Goal: Obtain resource: Obtain resource

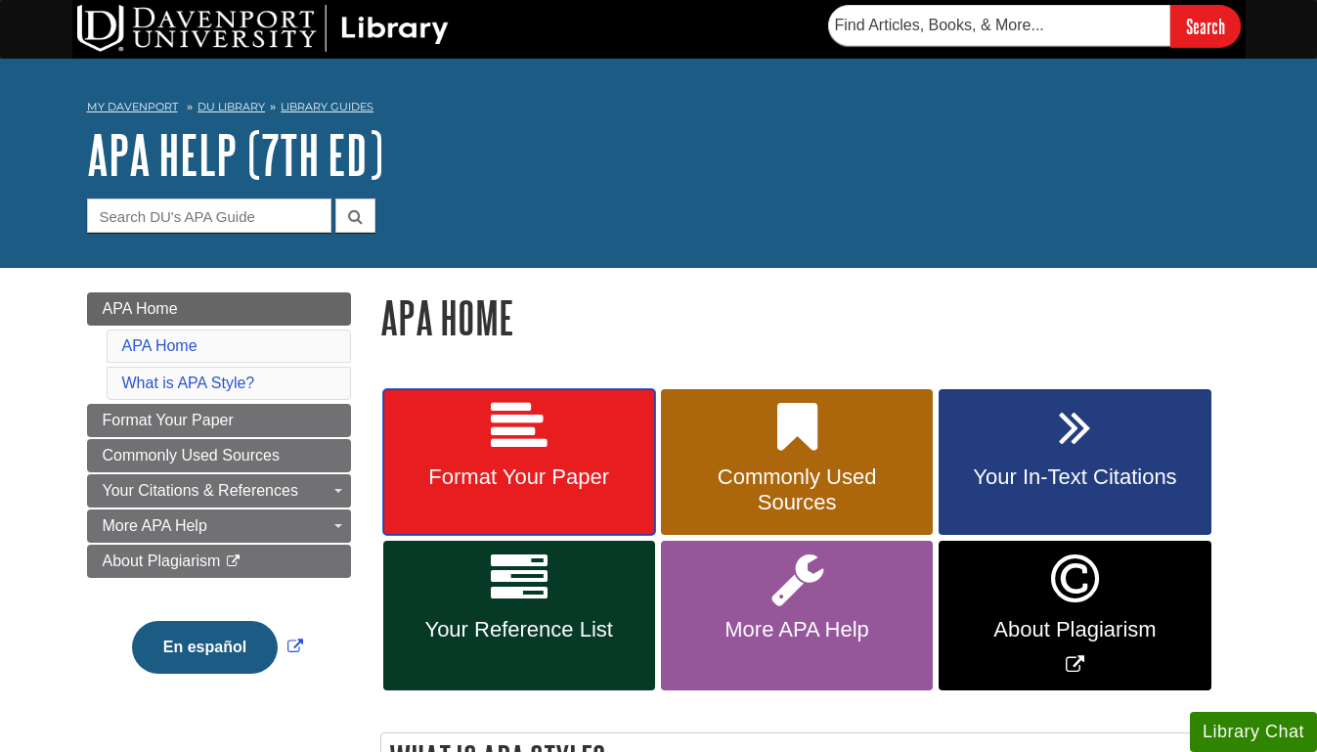
click at [488, 453] on link "Format Your Paper" at bounding box center [519, 462] width 272 height 147
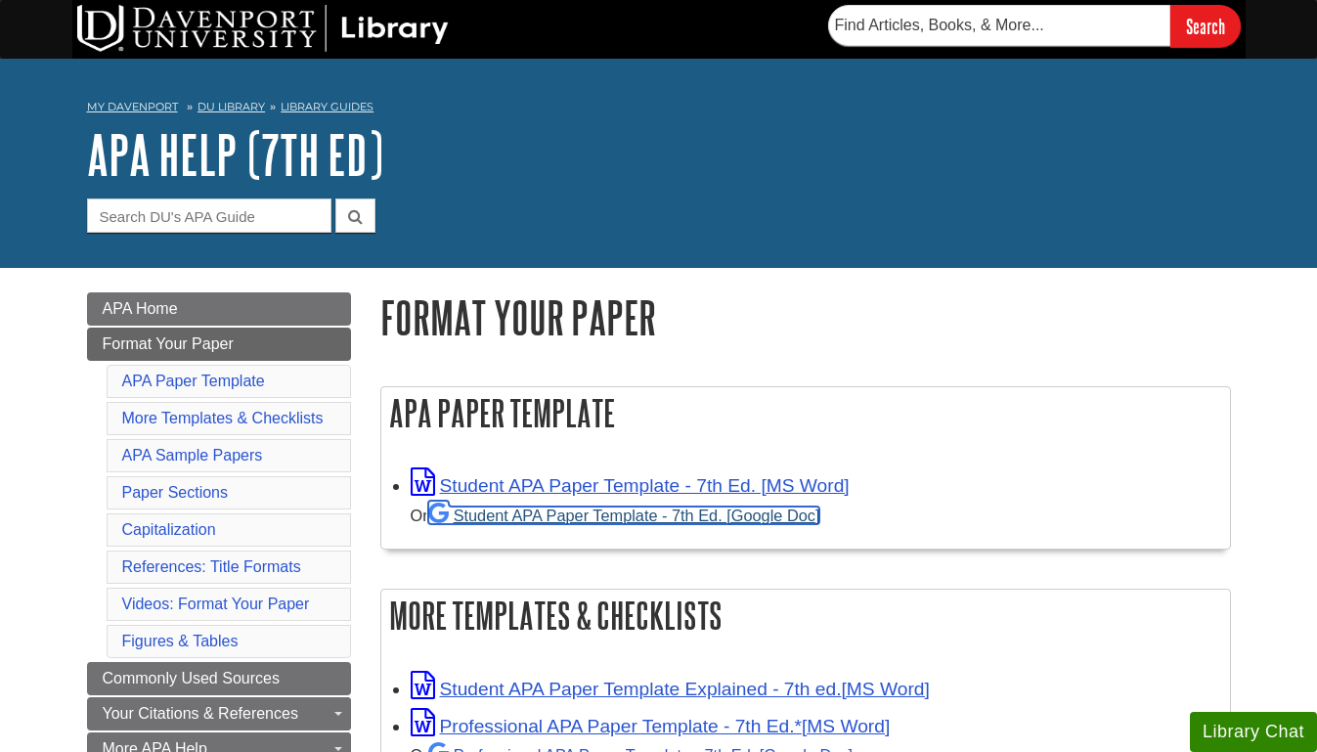
click at [549, 517] on link "Student APA Paper Template - 7th Ed. [Google Doc]" at bounding box center [624, 515] width 392 height 18
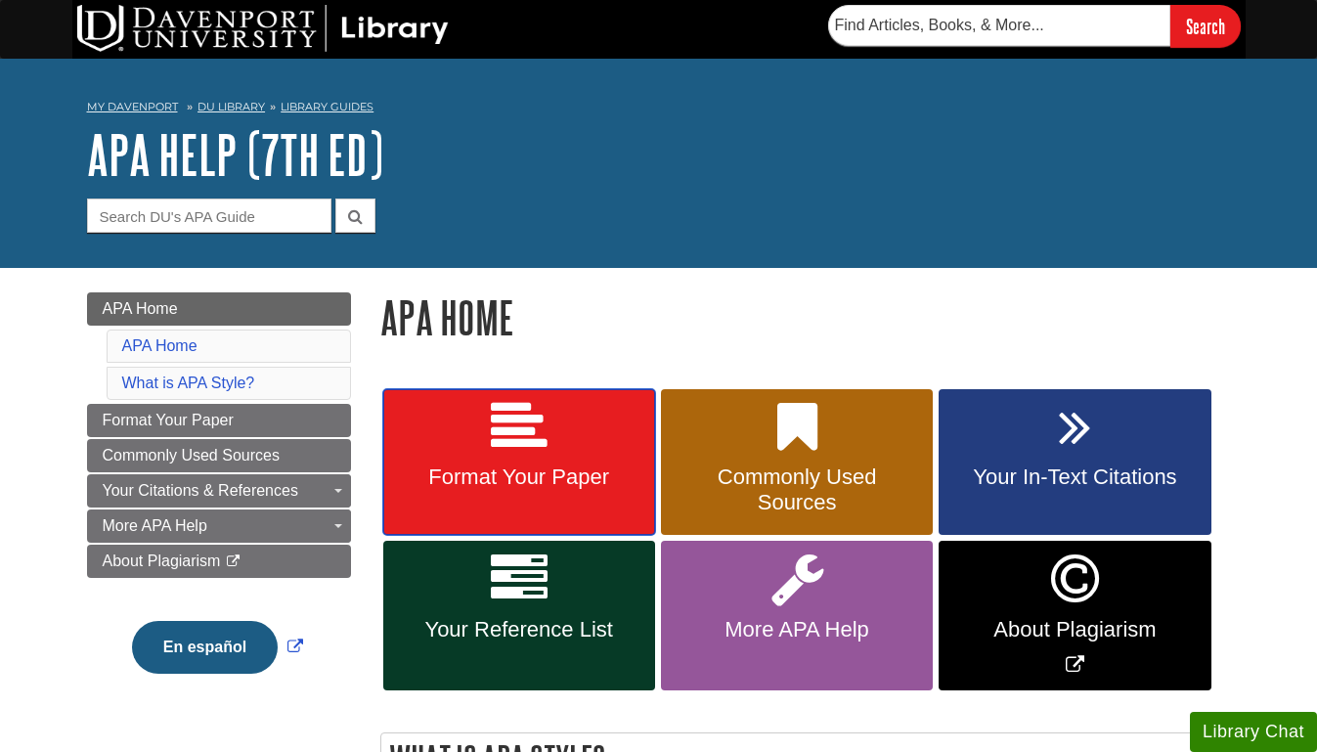
click at [517, 467] on span "Format Your Paper" at bounding box center [519, 476] width 242 height 25
